Goal: Task Accomplishment & Management: Manage account settings

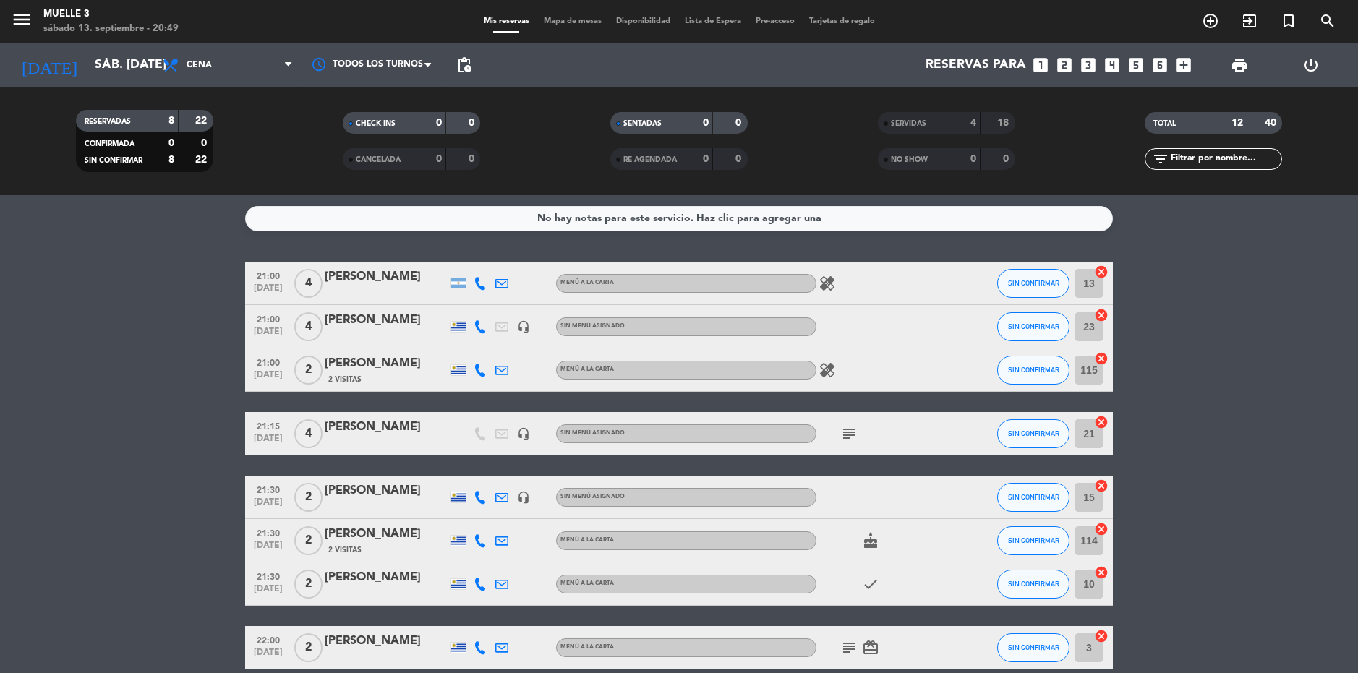
click at [1252, 373] on bookings-row "21:00 [DATE] 4 [PERSON_NAME] MENÚ A LA CARTA healing SIN CONFIRMAR 13 cancel 21…" at bounding box center [679, 466] width 1358 height 408
click at [1023, 327] on span "SIN CONFIRMAR" at bounding box center [1033, 327] width 51 height 8
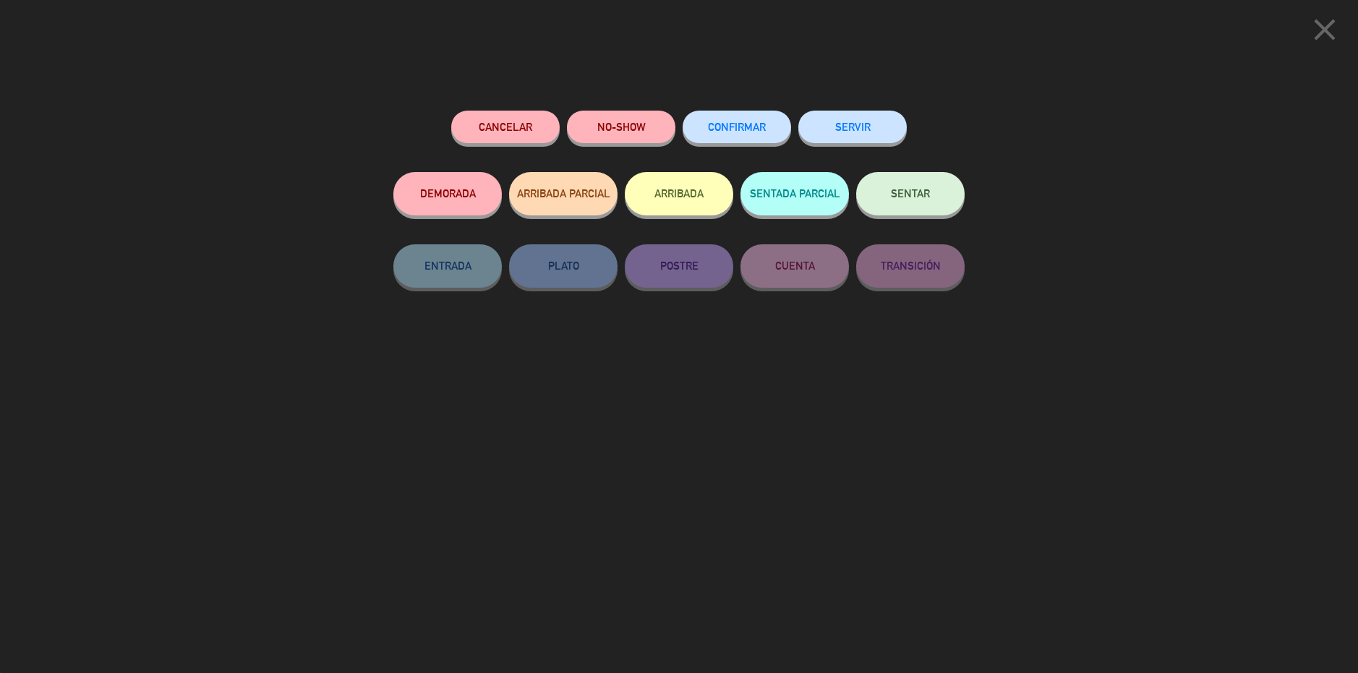
click at [864, 127] on button "SERVIR" at bounding box center [853, 127] width 108 height 33
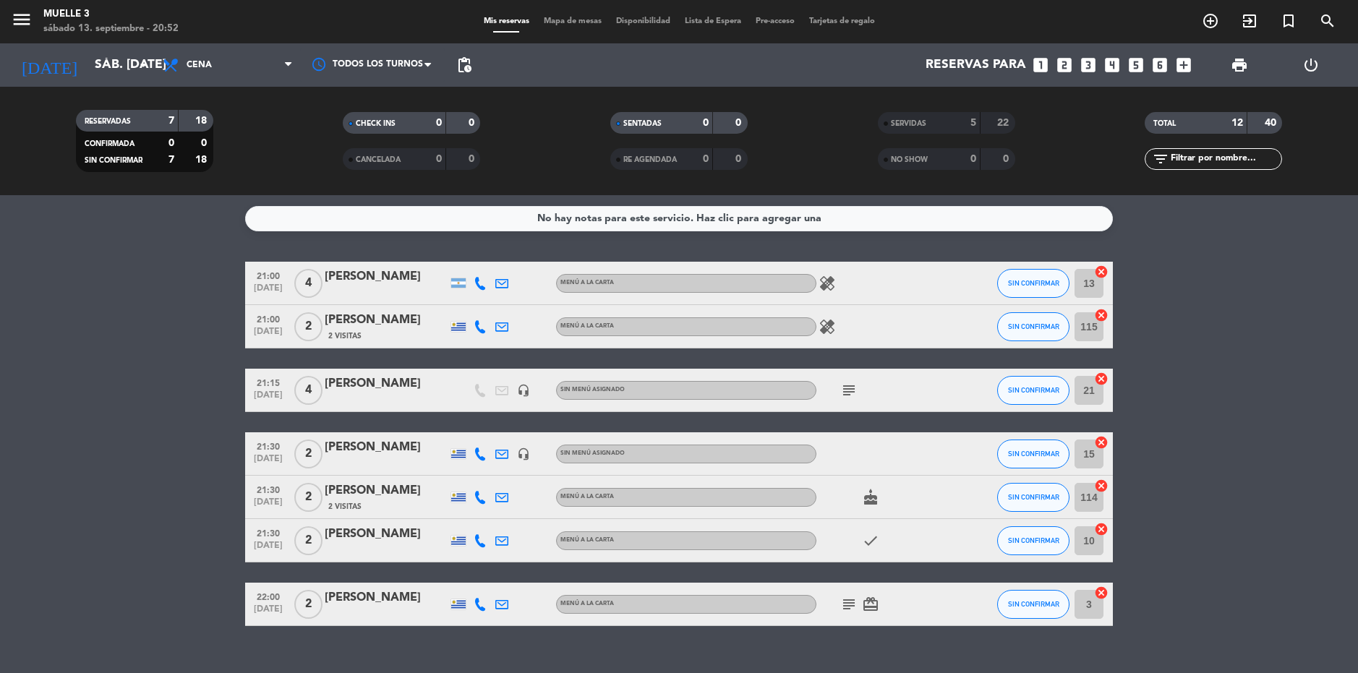
click at [1328, 356] on bookings-row "21:00 [DATE] 4 [PERSON_NAME] MENÚ A LA CARTA healing SIN CONFIRMAR 13 cancel 21…" at bounding box center [679, 444] width 1358 height 365
click at [1159, 409] on bookings-row "21:00 [DATE] 4 [PERSON_NAME] MENÚ A LA CARTA healing SIN CONFIRMAR 13 cancel 21…" at bounding box center [679, 444] width 1358 height 365
click at [1044, 283] on span "SIN CONFIRMAR" at bounding box center [1033, 283] width 51 height 8
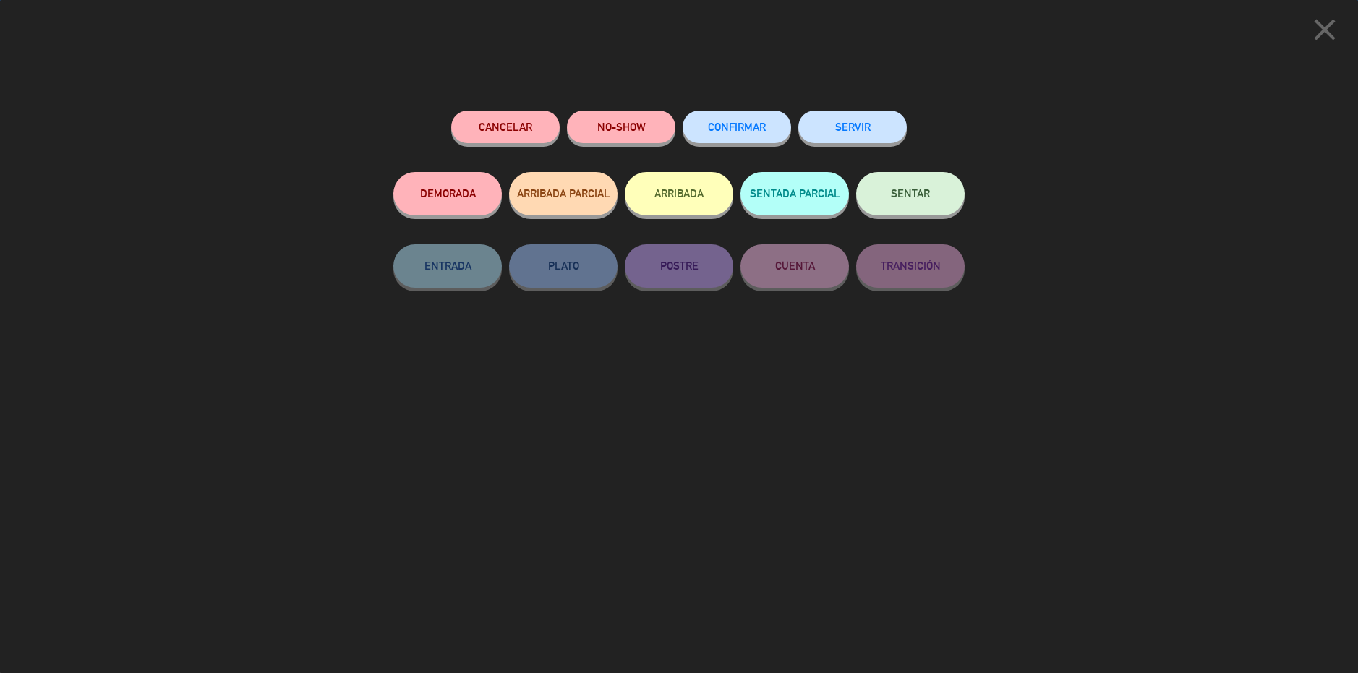
click at [852, 139] on button "SERVIR" at bounding box center [853, 127] width 108 height 33
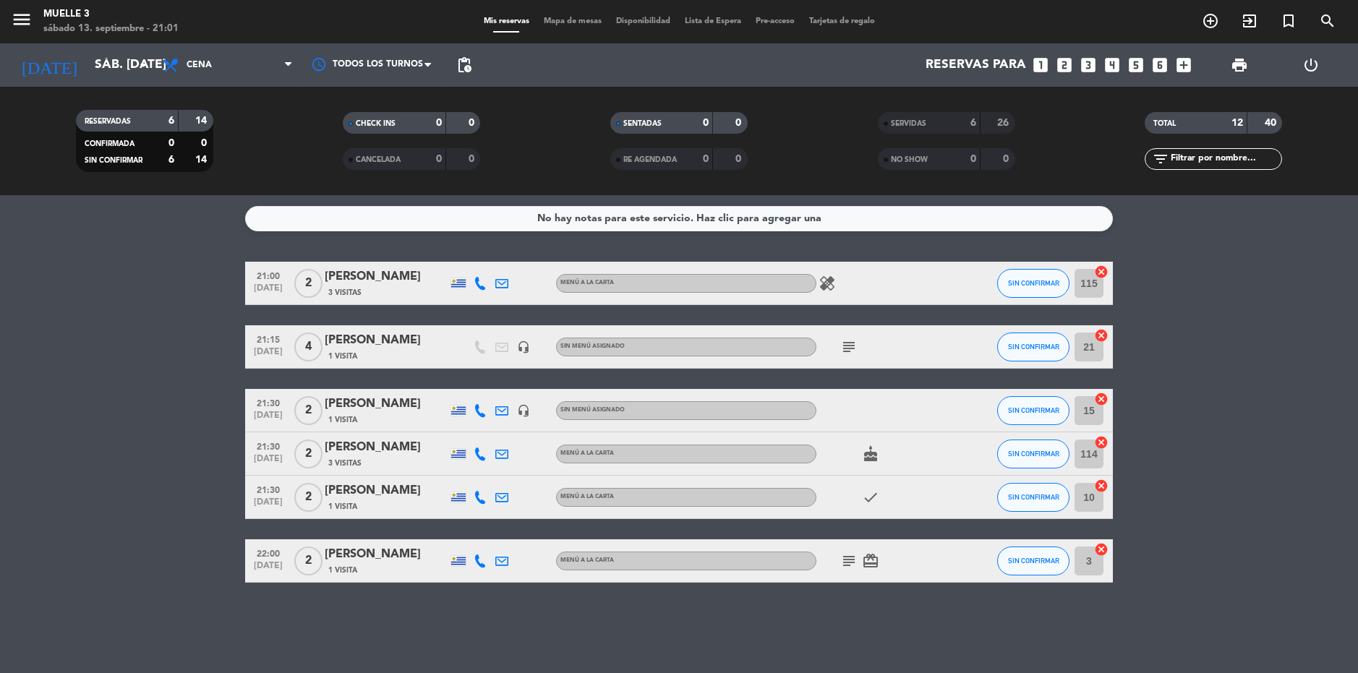
click at [910, 122] on span "SERVIDAS" at bounding box center [908, 123] width 35 height 7
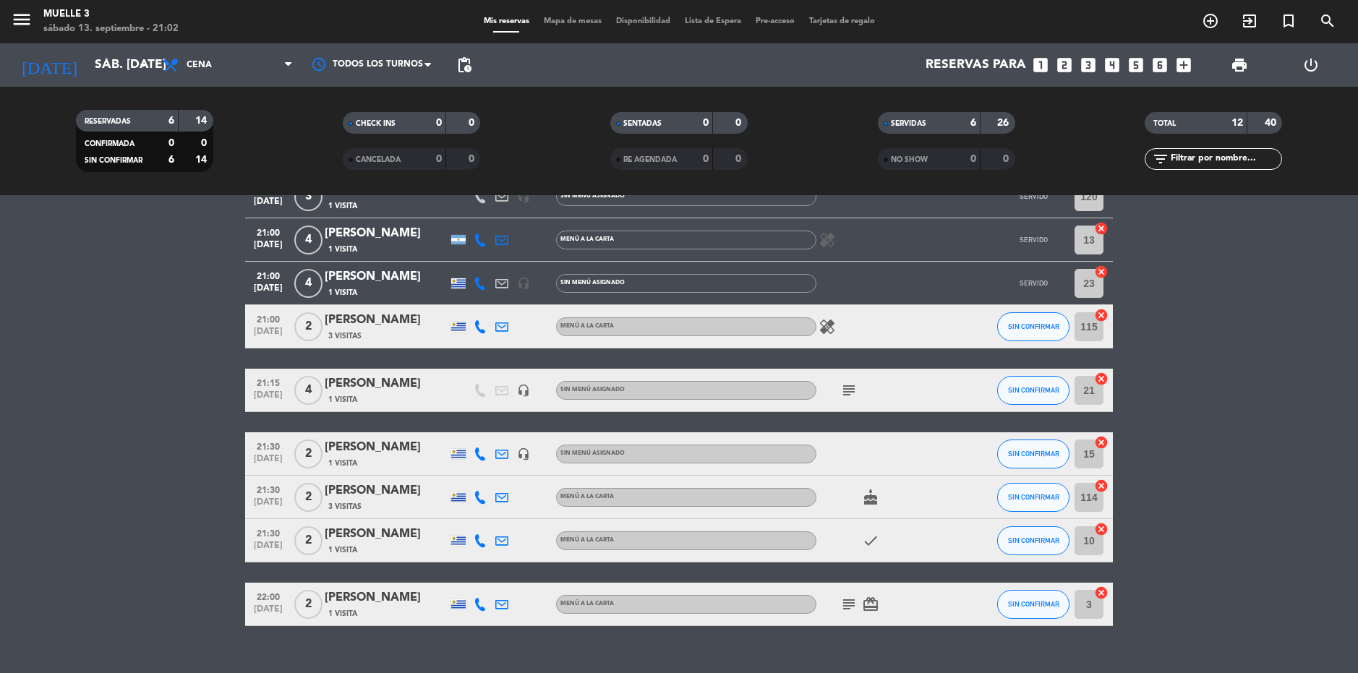
scroll to position [283, 0]
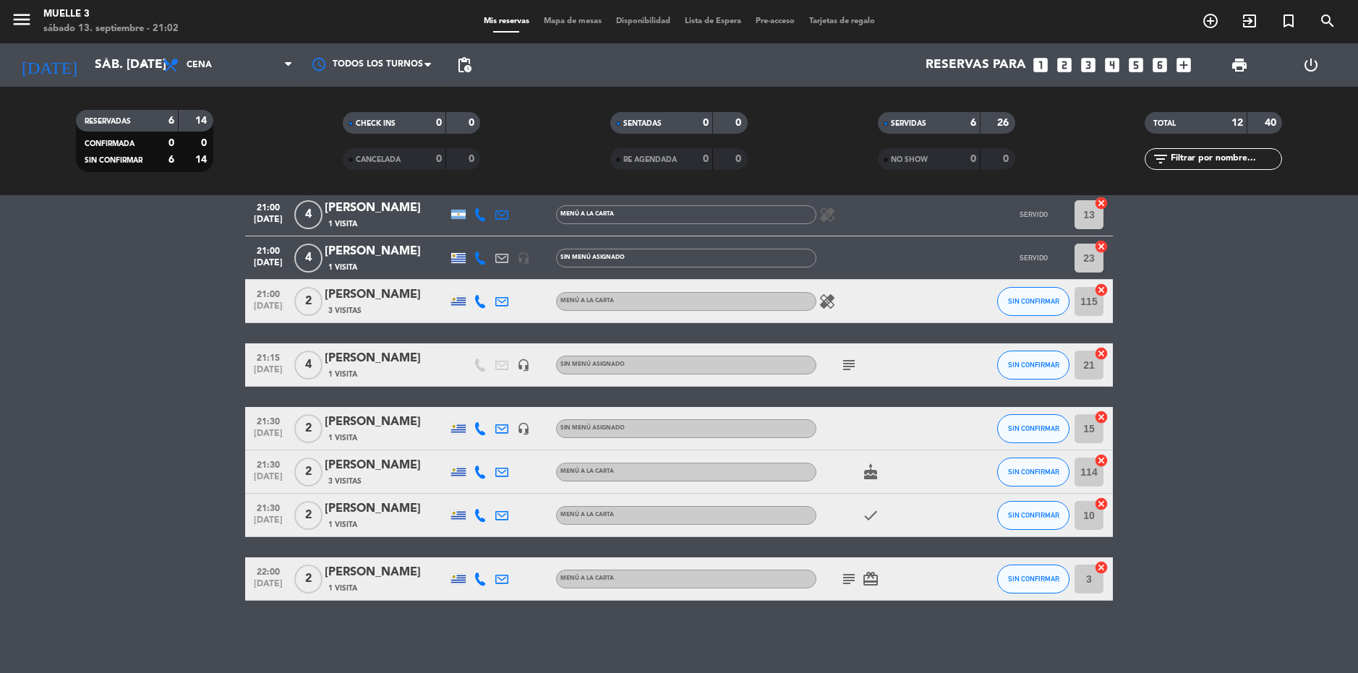
click at [1011, 638] on div "No hay notas para este servicio. Haz clic para agregar una 20:00 [DATE] 2 [PERS…" at bounding box center [679, 434] width 1358 height 478
click at [1249, 507] on bookings-row "20:00 [DATE] 2 [PERSON_NAME] 1 Visita MENÚ A LA CARTA subject SERVIDO 3 cancel …" at bounding box center [679, 290] width 1358 height 622
click at [1202, 301] on bookings-row "20:00 [DATE] 2 [PERSON_NAME] 1 Visita MENÚ A LA CARTA subject SERVIDO 3 cancel …" at bounding box center [679, 290] width 1358 height 622
click at [1230, 341] on bookings-row "20:00 [DATE] 2 [PERSON_NAME] 1 Visita MENÚ A LA CARTA subject SERVIDO 3 cancel …" at bounding box center [679, 290] width 1358 height 622
click at [1330, 291] on bookings-row "20:00 [DATE] 2 [PERSON_NAME] 1 Visita MENÚ A LA CARTA subject SERVIDO 3 cancel …" at bounding box center [679, 290] width 1358 height 622
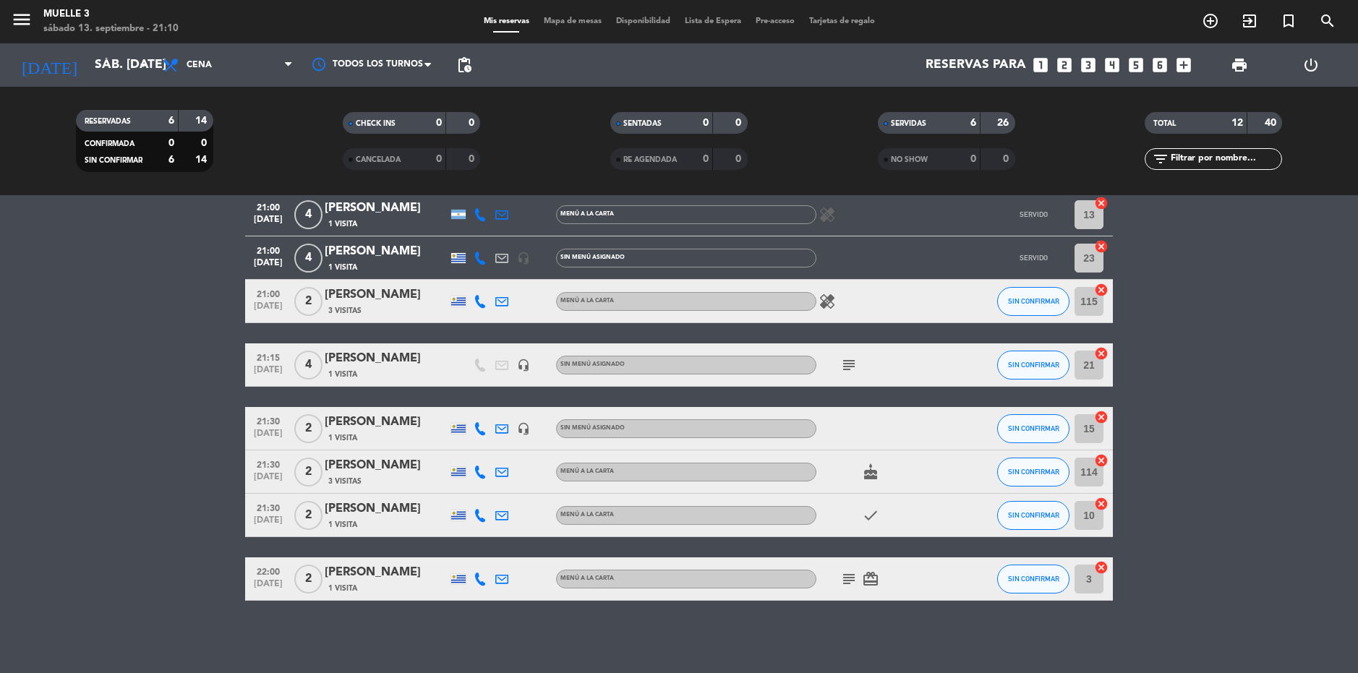
click at [1269, 406] on bookings-row "20:00 [DATE] 2 [PERSON_NAME] 1 Visita MENÚ A LA CARTA subject SERVIDO 3 cancel …" at bounding box center [679, 290] width 1358 height 622
click at [1238, 544] on bookings-row "20:00 [DATE] 2 [PERSON_NAME] 1 Visita MENÚ A LA CARTA subject SERVIDO 3 cancel …" at bounding box center [679, 290] width 1358 height 622
